Goal: Find specific page/section: Find specific page/section

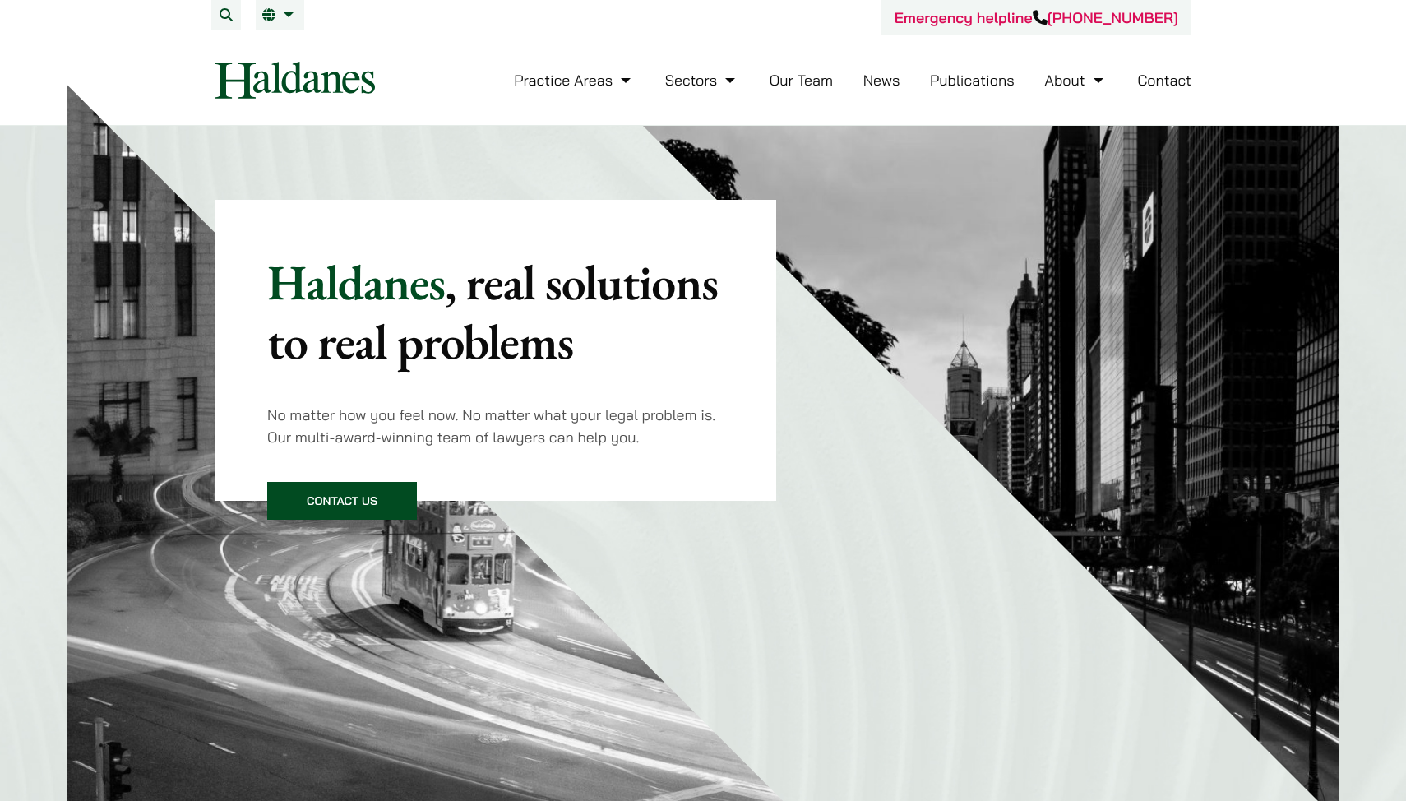
click at [800, 86] on link "Our Team" at bounding box center [801, 80] width 63 height 19
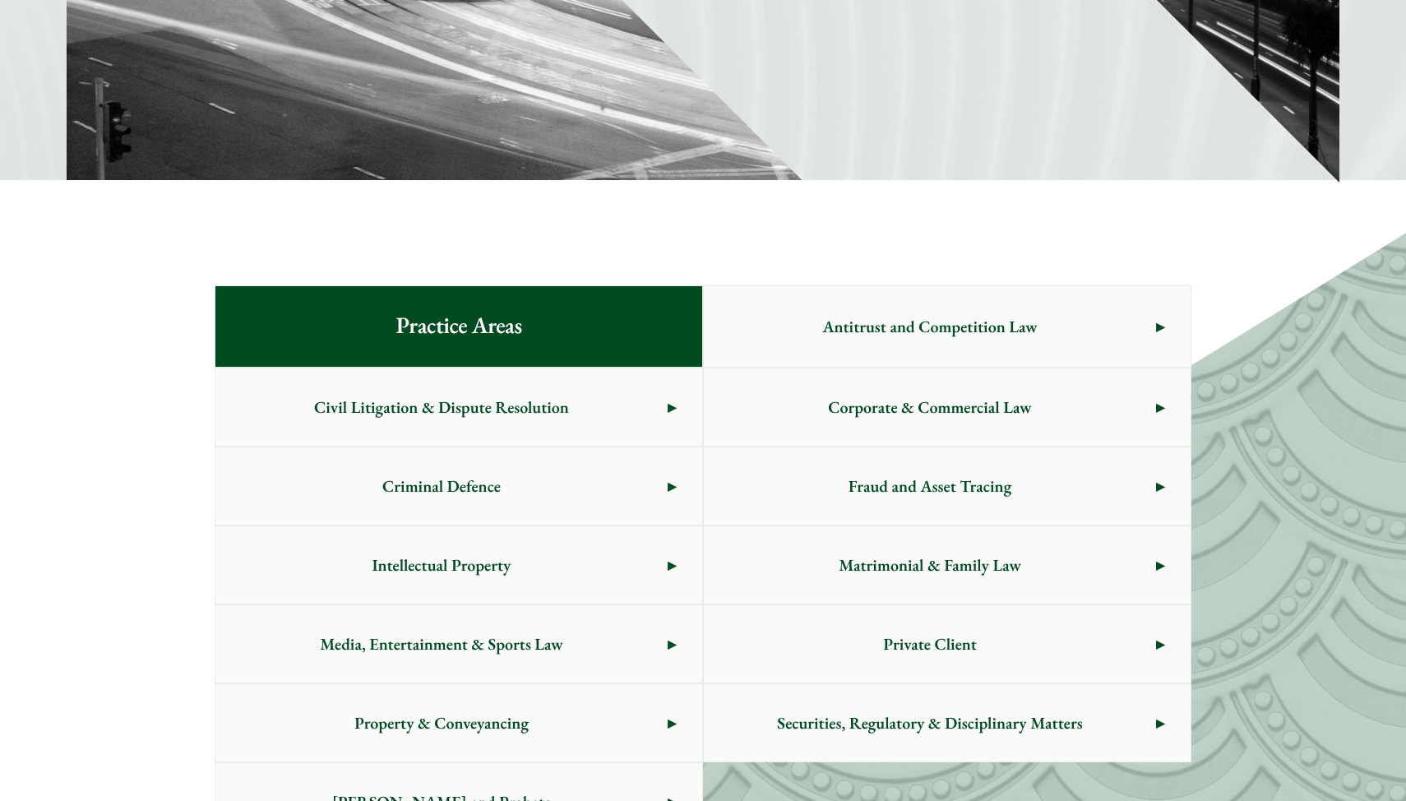
scroll to position [646, 0]
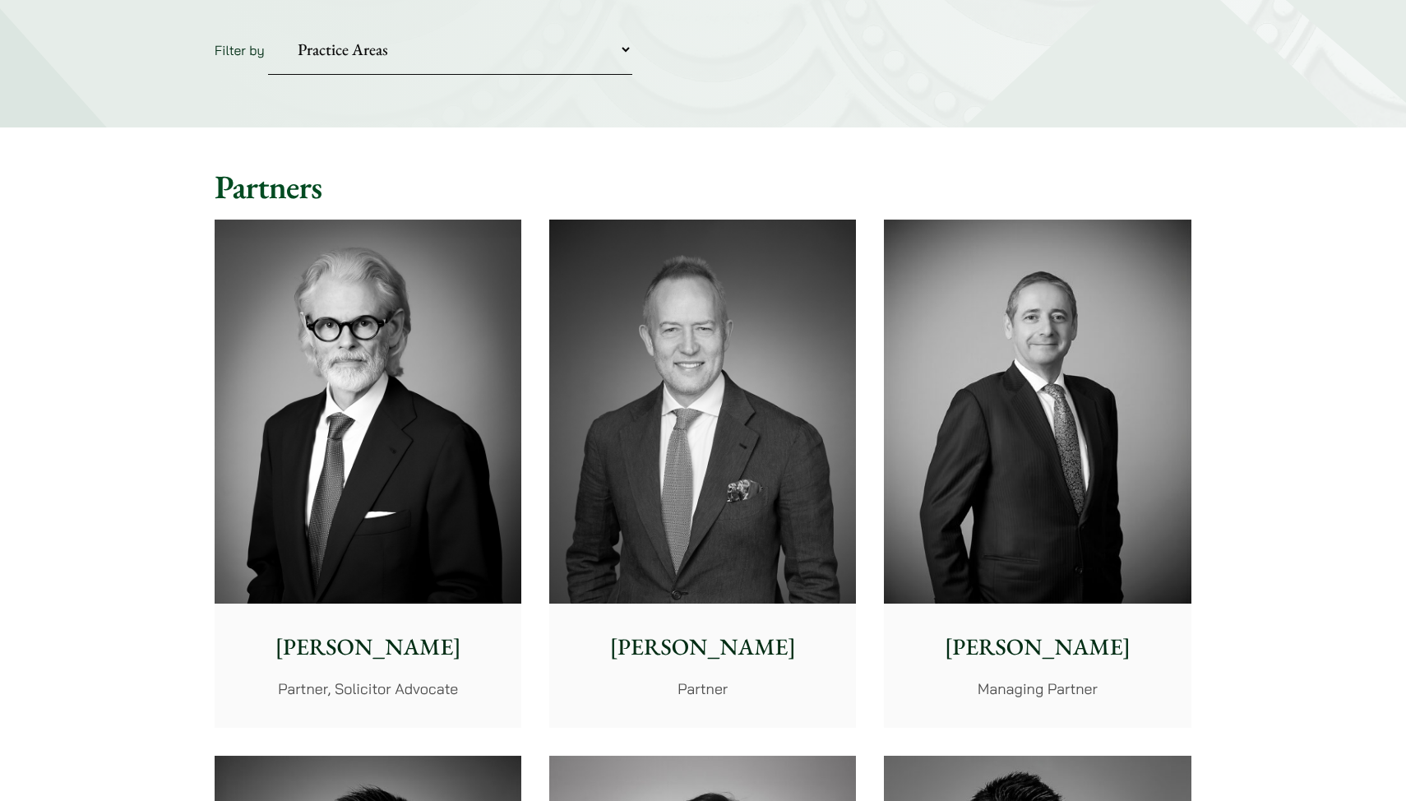
scroll to position [285, 0]
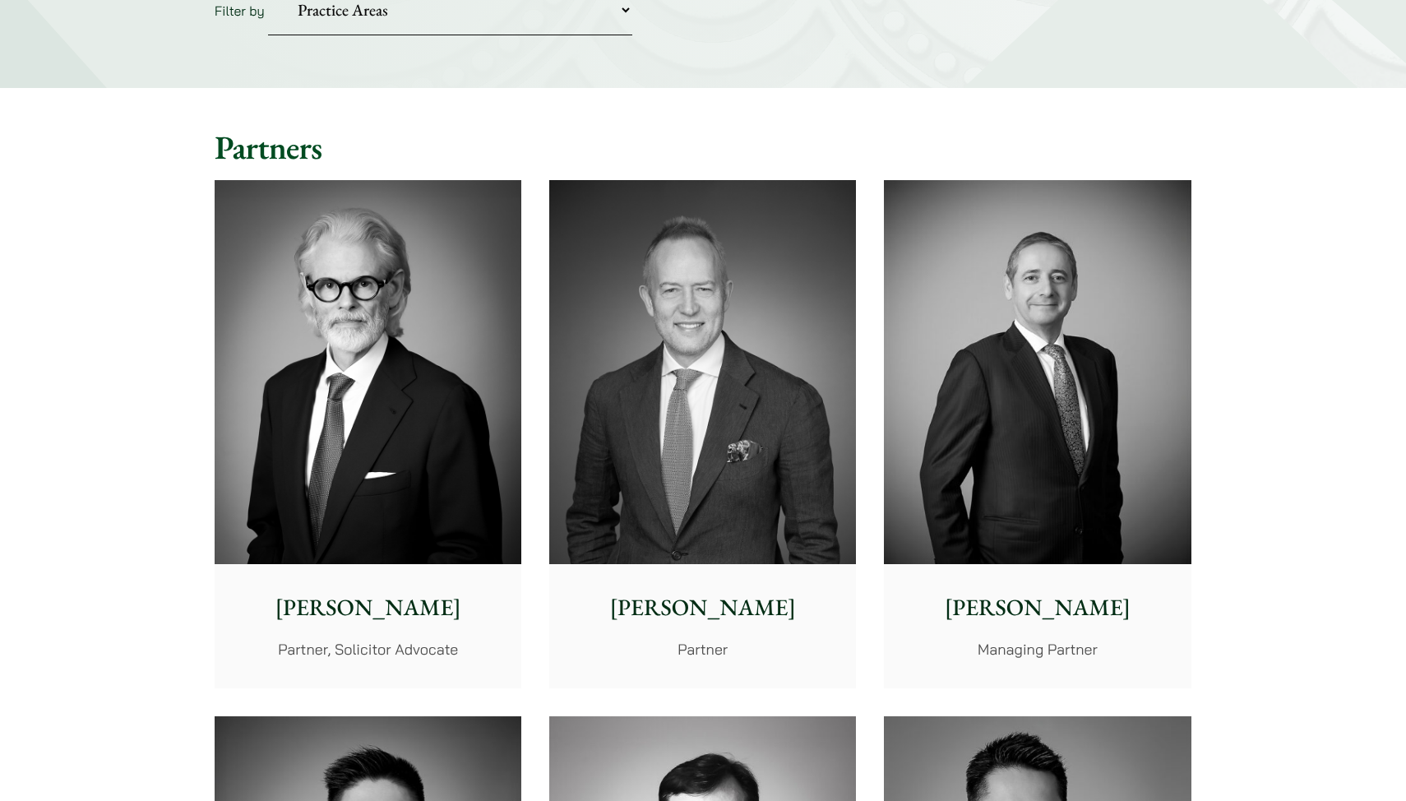
click at [701, 604] on p "[PERSON_NAME]" at bounding box center [702, 607] width 280 height 35
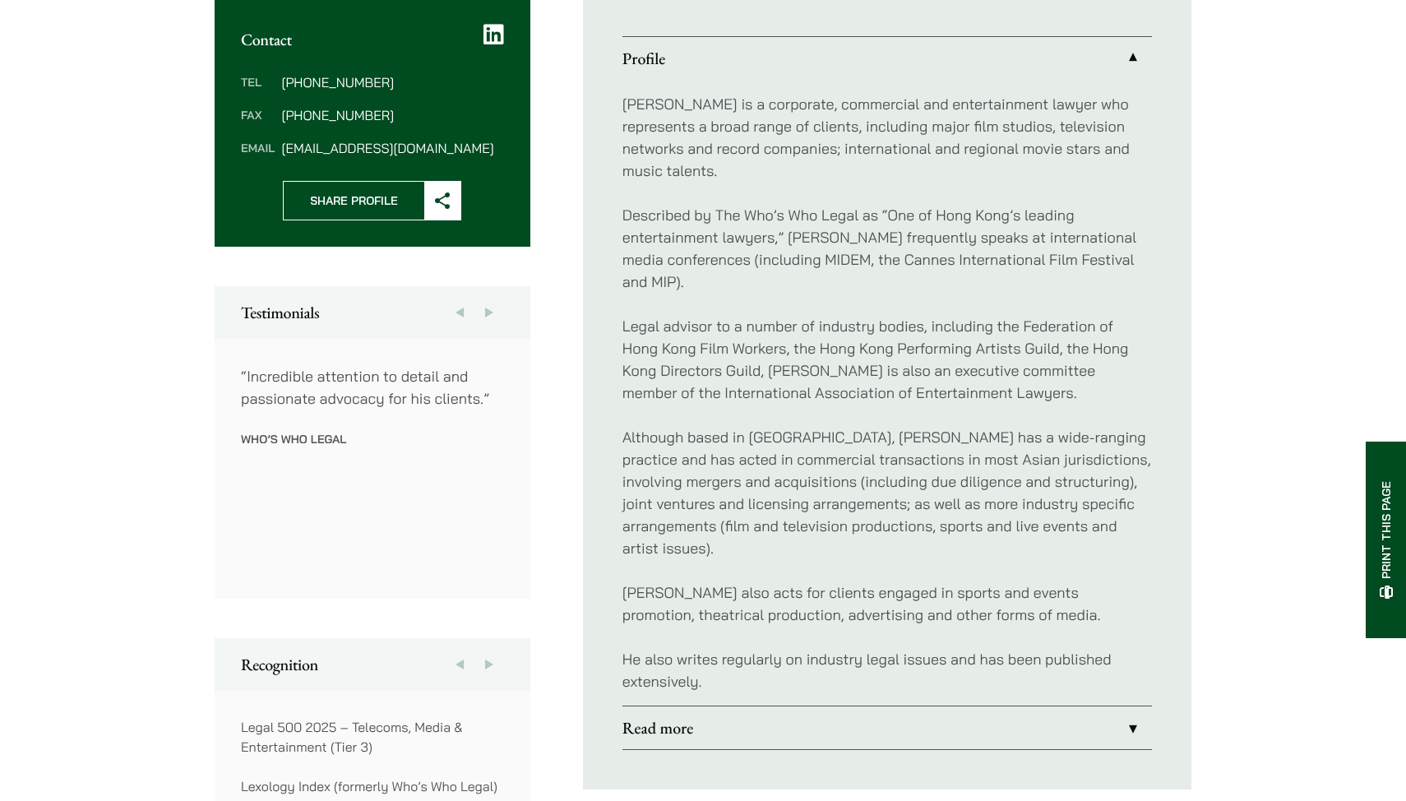
scroll to position [668, 0]
